Goal: Information Seeking & Learning: Learn about a topic

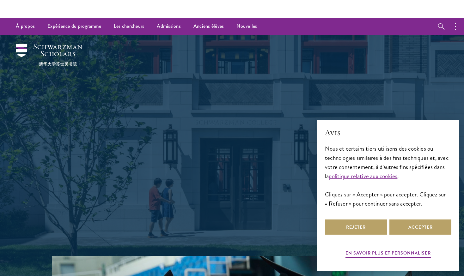
click at [178, 116] on font "Façonnez l’avenir." at bounding box center [232, 103] width 193 height 35
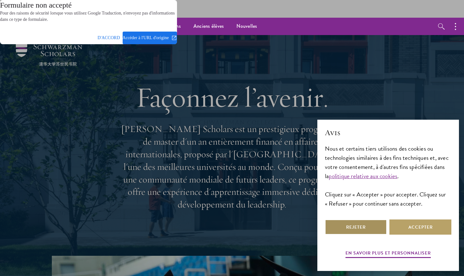
click at [177, 44] on dialog "Formulaire non accepté Pour des raisons de sécurité lorsque vous utilisez Googl…" at bounding box center [88, 22] width 177 height 44
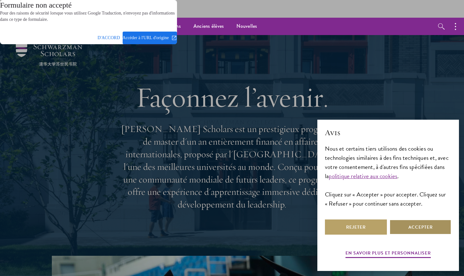
click at [111, 39] on span at bounding box center [109, 37] width 22 height 15
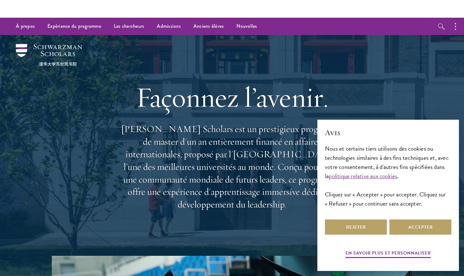
click at [322, 231] on div "× Avis Nous et certains tiers utilisons des cookies ou technologies similaires …" at bounding box center [388, 193] width 137 height 143
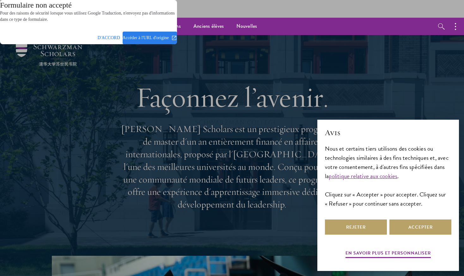
click at [159, 39] on span at bounding box center [150, 37] width 54 height 15
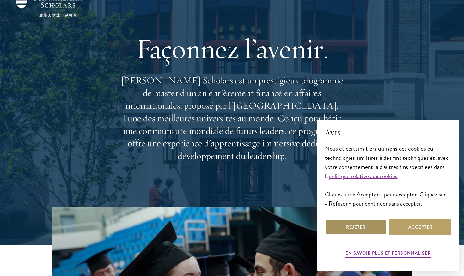
scroll to position [48, 0]
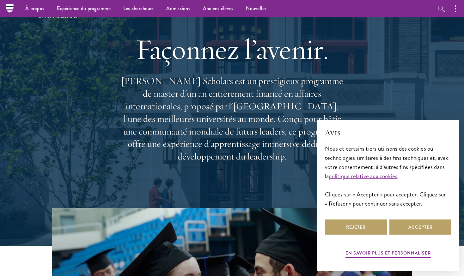
click at [196, 190] on div "Façonnez l’avenir. [PERSON_NAME] Scholars est un prestigieux programme de maste…" at bounding box center [232, 97] width 228 height 195
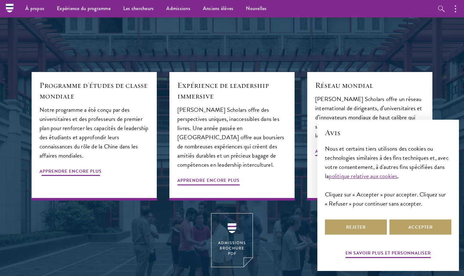
scroll to position [652, 0]
